Goal: Task Accomplishment & Management: Complete application form

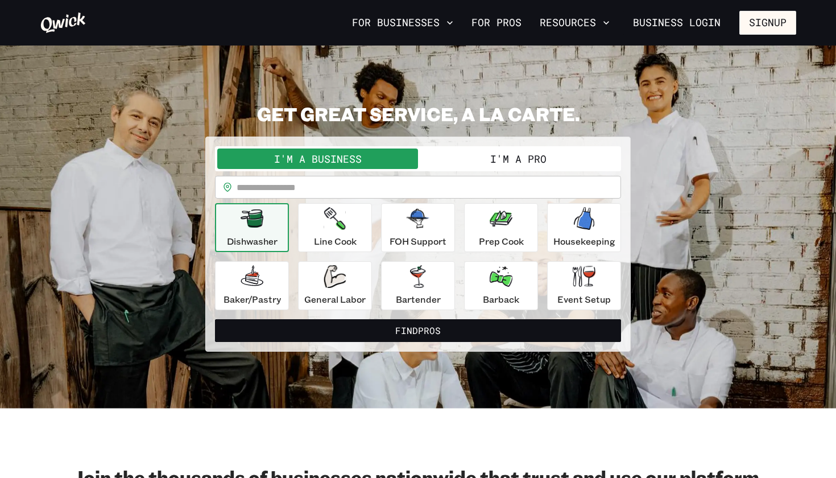
click at [445, 159] on button "I'm a Pro" at bounding box center [518, 158] width 201 height 20
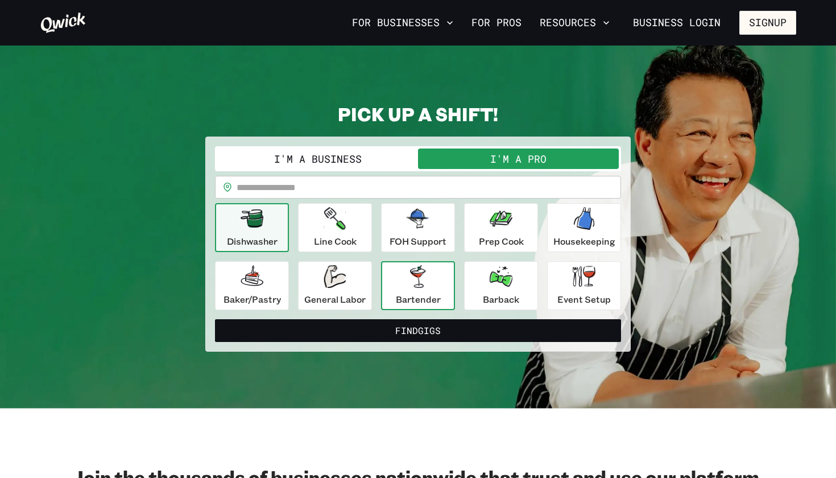
click at [421, 279] on icon "button" at bounding box center [417, 276] width 15 height 23
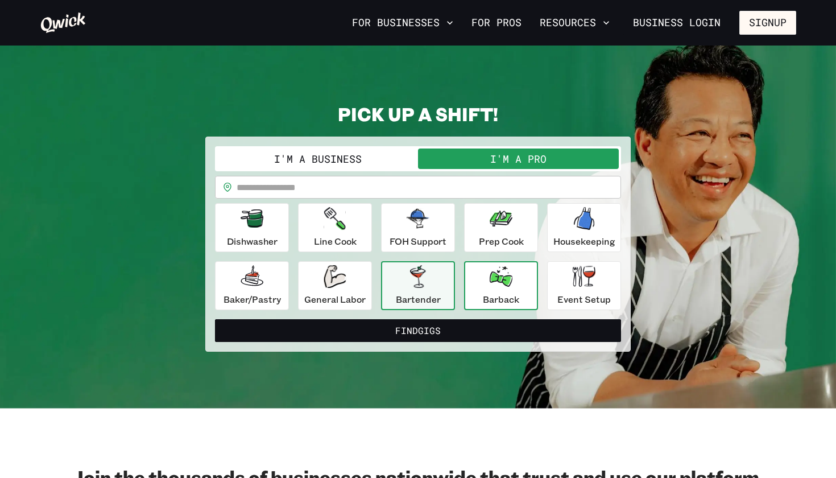
click at [505, 270] on icon "button" at bounding box center [501, 276] width 23 height 20
click at [424, 307] on button "Bartender" at bounding box center [418, 285] width 74 height 49
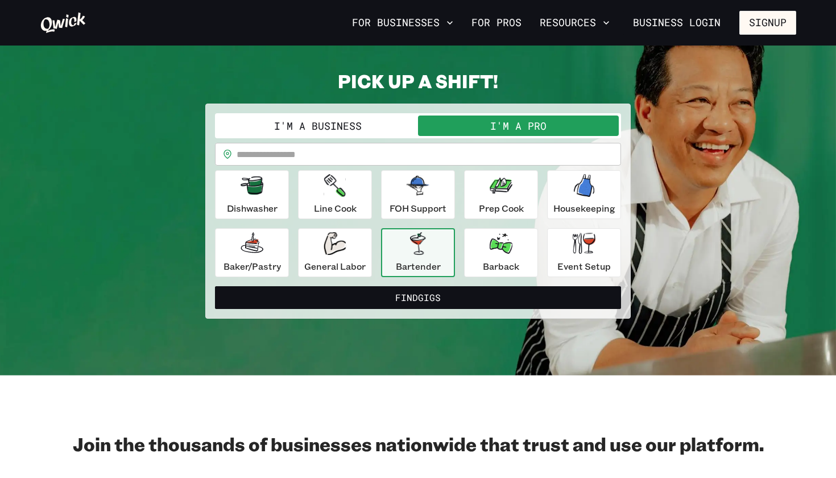
scroll to position [34, 0]
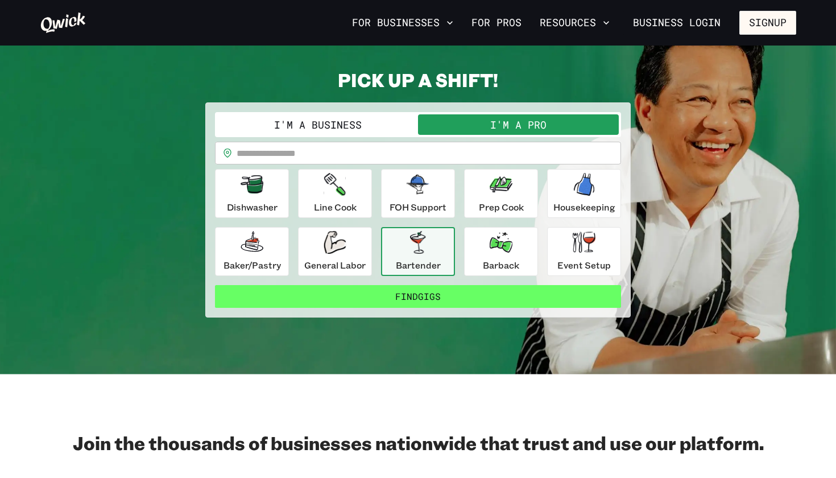
click at [414, 293] on button "Find Gigs" at bounding box center [418, 296] width 406 height 23
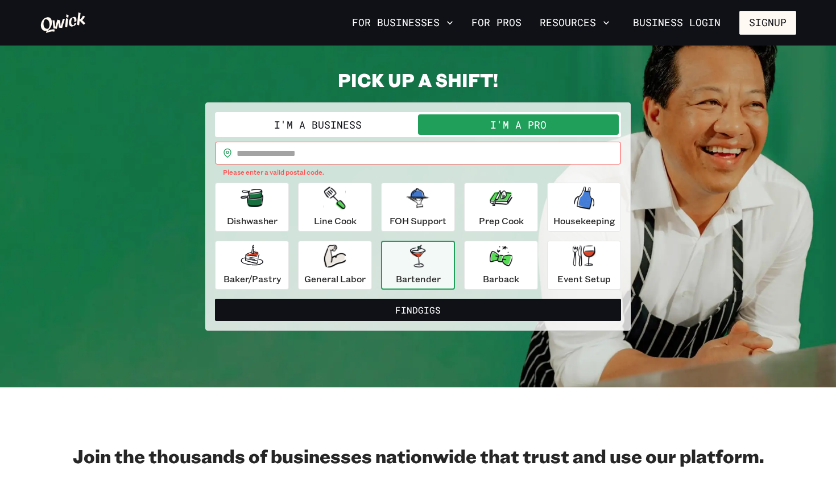
click at [311, 162] on input "text" at bounding box center [429, 153] width 385 height 23
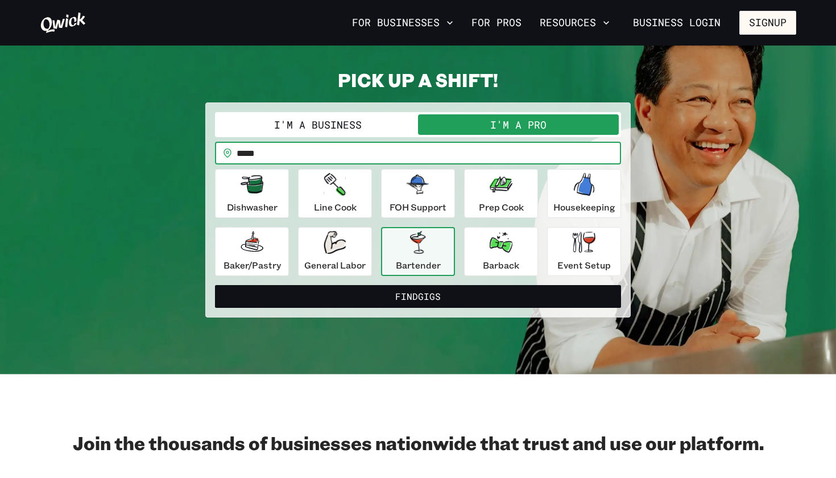
type input "*****"
click at [418, 296] on button "Find Gigs" at bounding box center [418, 296] width 406 height 23
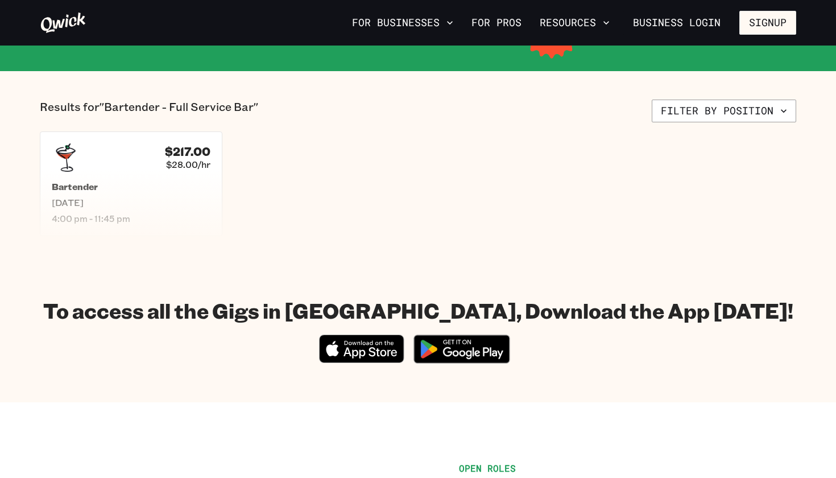
scroll to position [214, 0]
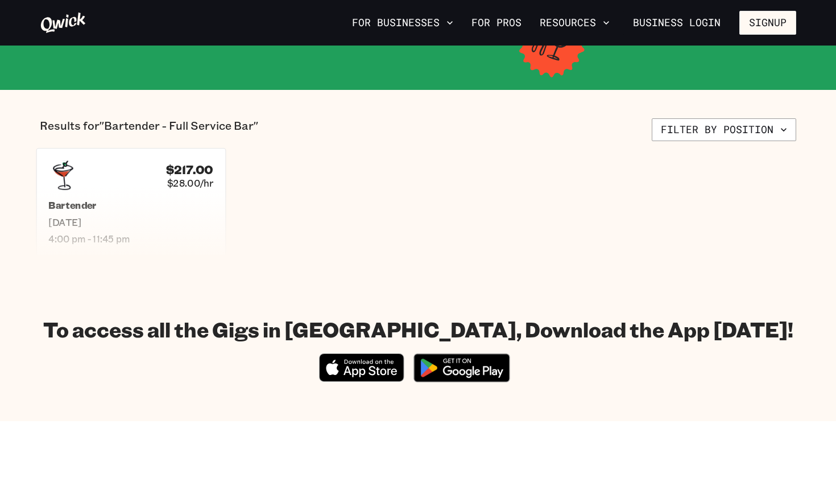
click at [151, 189] on div "$217.00 $28.00/hr Bartender [DATE] 4:00 pm - 11:45 pm" at bounding box center [130, 202] width 189 height 109
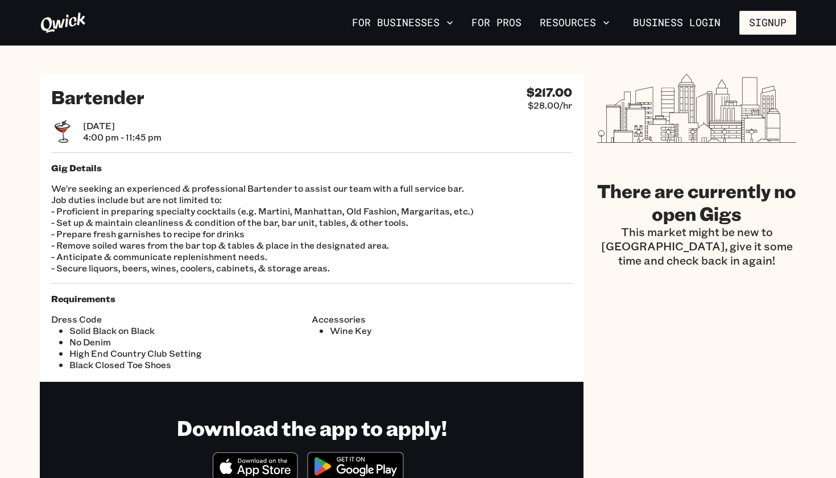
scroll to position [214, 0]
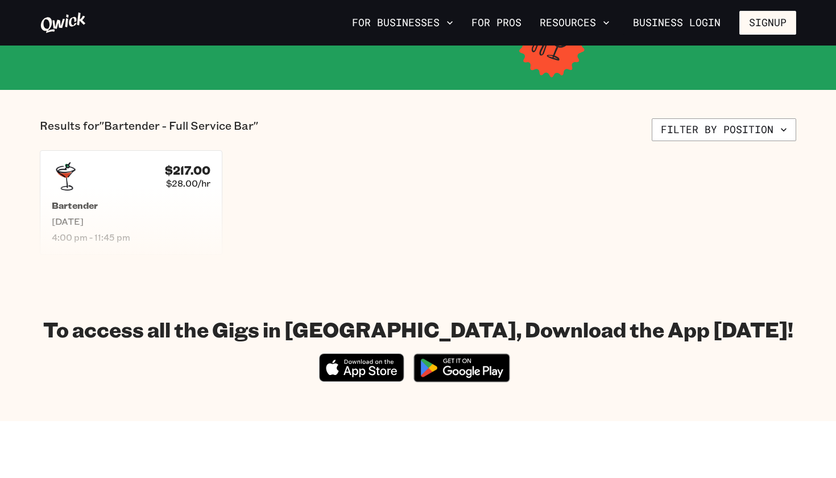
scroll to position [34, 0]
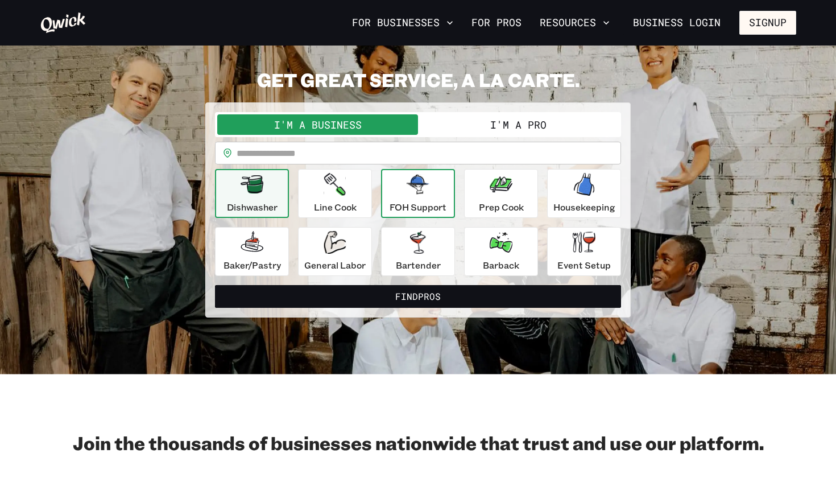
click at [416, 208] on p "FOH Support" at bounding box center [418, 207] width 57 height 14
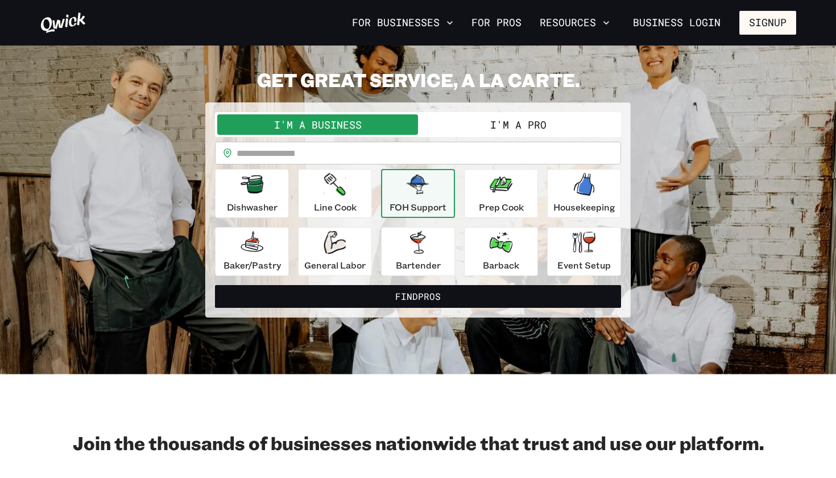
click at [392, 151] on input "text" at bounding box center [429, 153] width 385 height 23
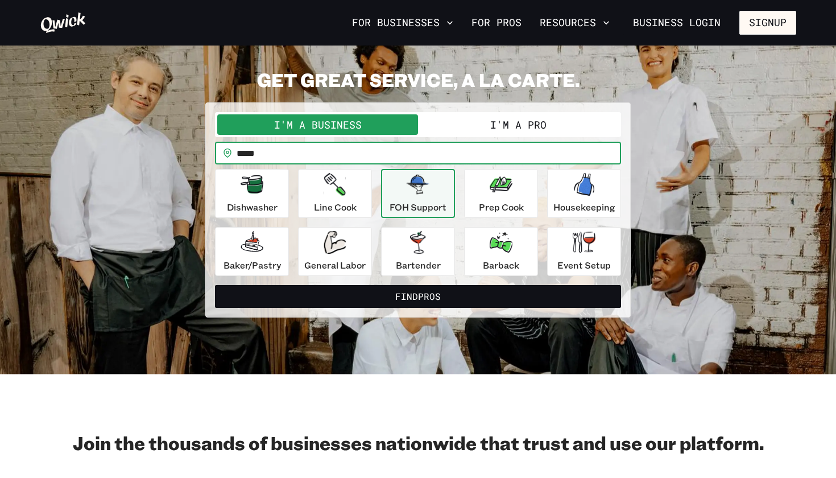
type input "*****"
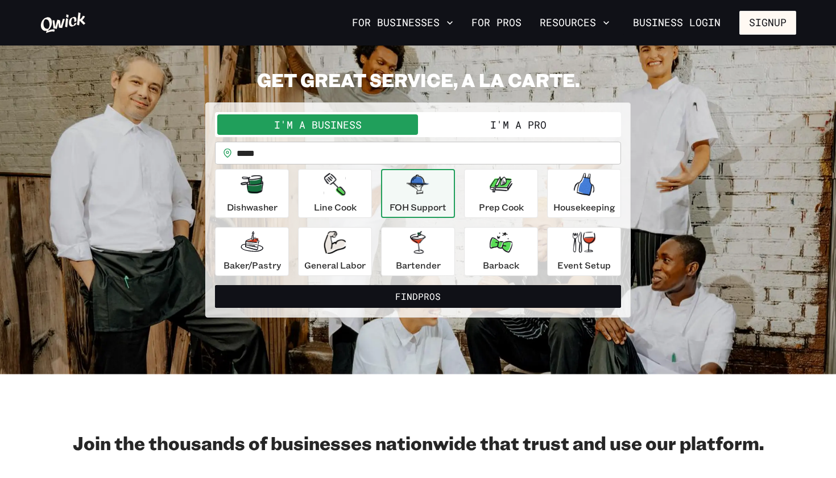
click at [486, 126] on button "I'm a Pro" at bounding box center [518, 124] width 201 height 20
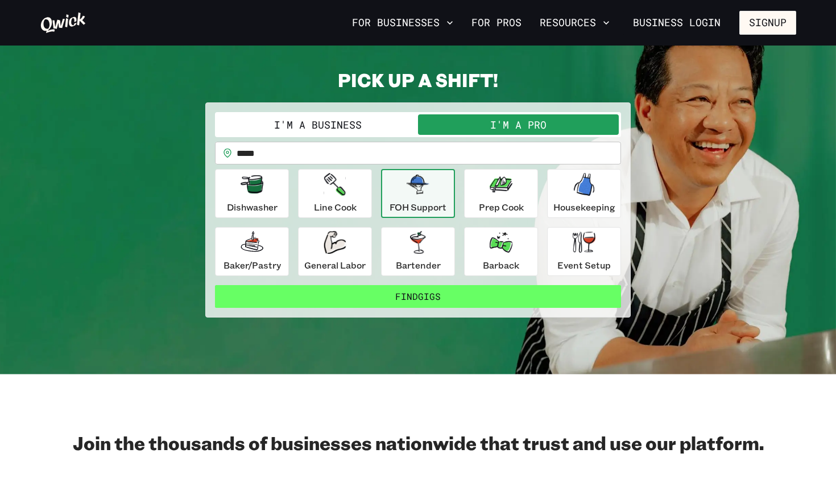
click at [372, 297] on button "Find Gigs" at bounding box center [418, 296] width 406 height 23
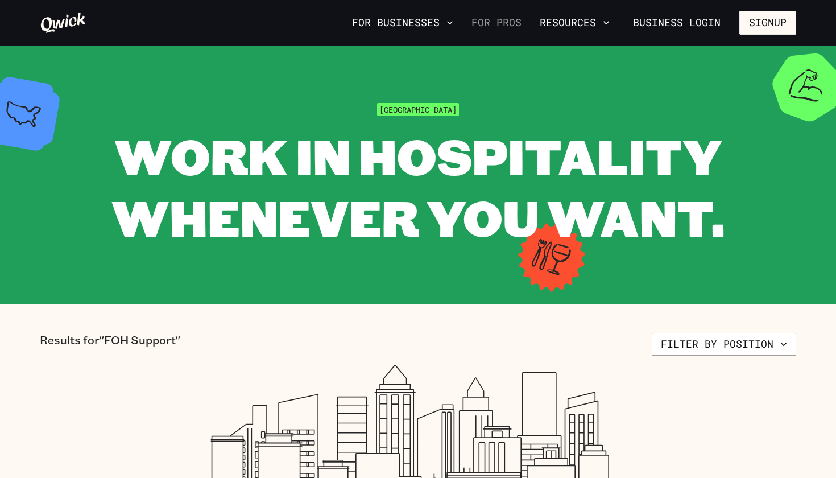
click at [496, 16] on link "For Pros" at bounding box center [496, 22] width 59 height 19
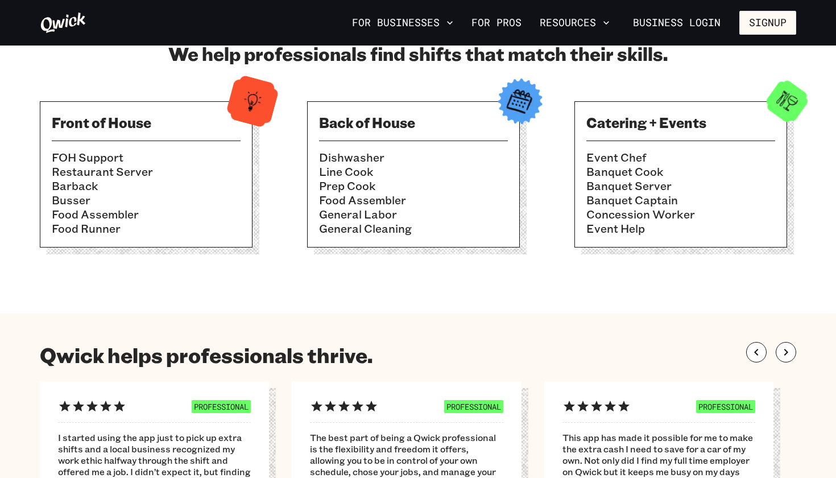
scroll to position [382, 0]
